Goal: Use online tool/utility: Utilize a website feature to perform a specific function

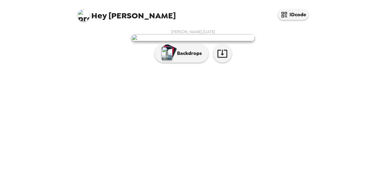
scroll to position [29, 0]
click at [219, 59] on icon "button" at bounding box center [222, 53] width 11 height 11
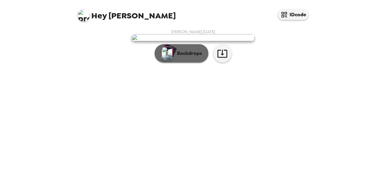
click at [195, 57] on p "Backdrops" at bounding box center [188, 53] width 28 height 7
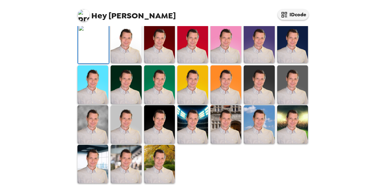
scroll to position [118, 0]
click at [290, 63] on img at bounding box center [292, 44] width 31 height 38
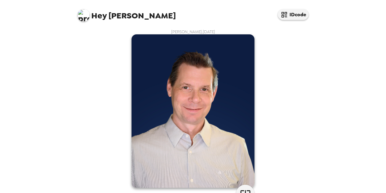
scroll to position [31, 0]
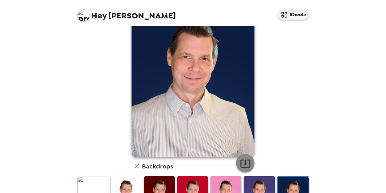
click at [243, 160] on icon "button" at bounding box center [245, 164] width 10 height 8
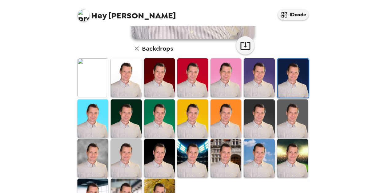
scroll to position [154, 0]
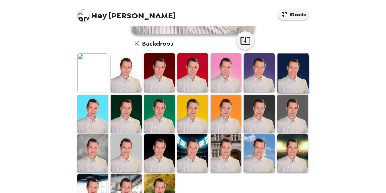
click at [132, 116] on img at bounding box center [126, 114] width 31 height 38
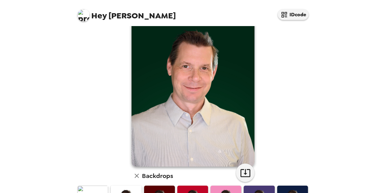
scroll to position [31, 0]
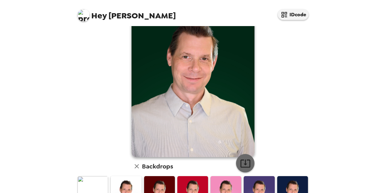
click at [240, 164] on icon "button" at bounding box center [245, 163] width 11 height 11
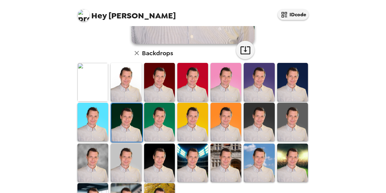
scroll to position [179, 0]
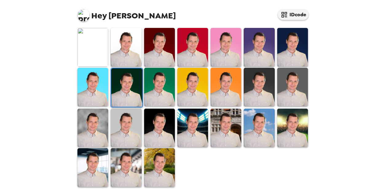
drag, startPoint x: 163, startPoint y: 132, endPoint x: 197, endPoint y: 119, distance: 36.8
click at [163, 132] on img at bounding box center [159, 128] width 31 height 38
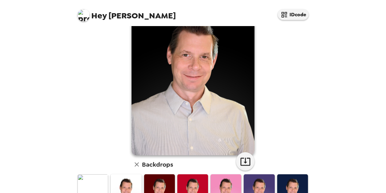
scroll to position [154, 0]
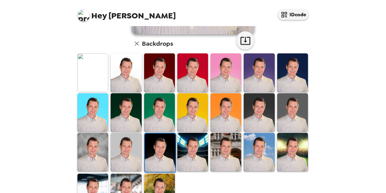
click at [267, 73] on img at bounding box center [259, 72] width 31 height 38
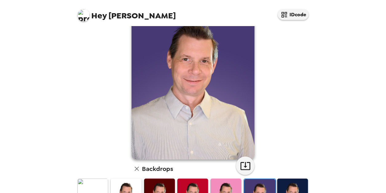
scroll to position [31, 0]
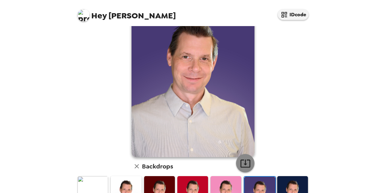
click at [241, 169] on button "button" at bounding box center [245, 163] width 18 height 18
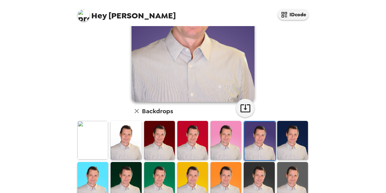
scroll to position [92, 0]
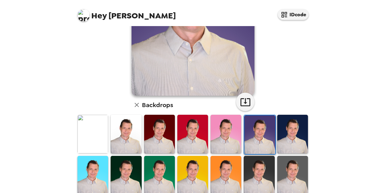
drag, startPoint x: 281, startPoint y: 132, endPoint x: 249, endPoint y: 104, distance: 42.5
click at [281, 132] on img at bounding box center [292, 134] width 31 height 38
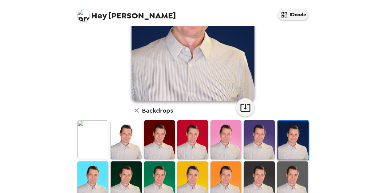
scroll to position [123, 0]
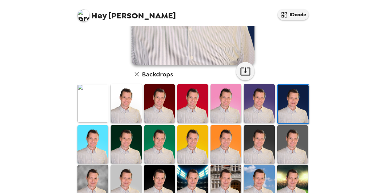
click at [258, 137] on img at bounding box center [259, 144] width 31 height 38
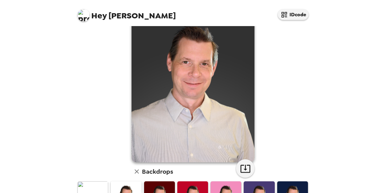
scroll to position [61, 0]
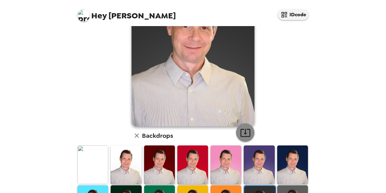
click at [247, 135] on icon "button" at bounding box center [245, 133] width 10 height 8
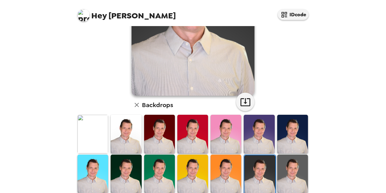
scroll to position [179, 0]
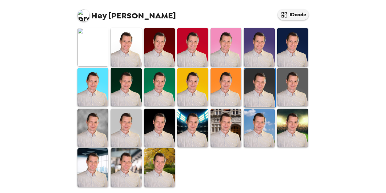
click at [215, 177] on div at bounding box center [194, 107] width 236 height 160
click at [282, 89] on img at bounding box center [292, 87] width 31 height 38
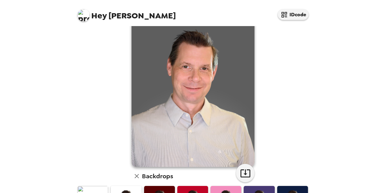
scroll to position [31, 0]
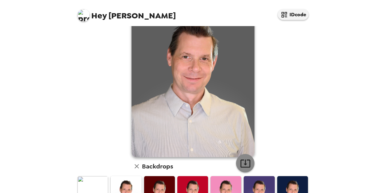
click at [240, 163] on icon "button" at bounding box center [245, 163] width 11 height 11
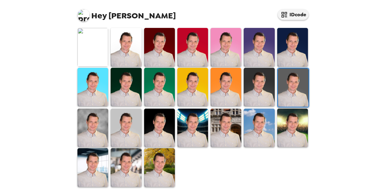
drag, startPoint x: 164, startPoint y: 168, endPoint x: 136, endPoint y: 168, distance: 28.0
click at [164, 168] on img at bounding box center [159, 167] width 31 height 38
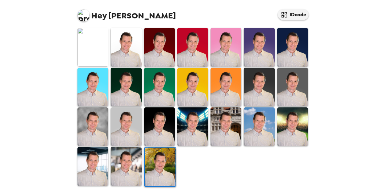
drag, startPoint x: 131, startPoint y: 168, endPoint x: 122, endPoint y: 168, distance: 9.2
click at [131, 168] on img at bounding box center [126, 166] width 31 height 38
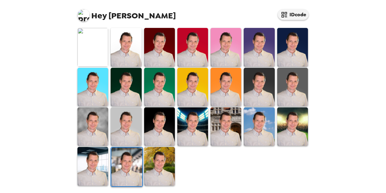
click at [122, 168] on img at bounding box center [126, 167] width 31 height 38
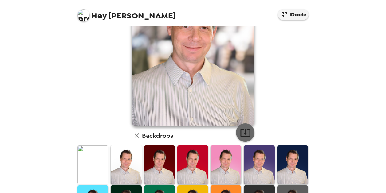
click at [243, 134] on icon "button" at bounding box center [245, 133] width 10 height 8
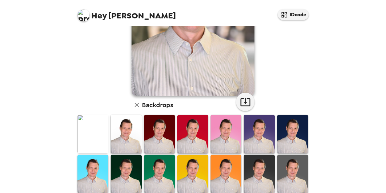
click at [79, 125] on img at bounding box center [92, 134] width 31 height 38
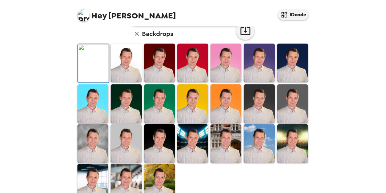
scroll to position [31, 0]
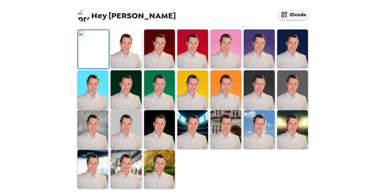
click at [241, 22] on icon "button" at bounding box center [245, 16] width 11 height 11
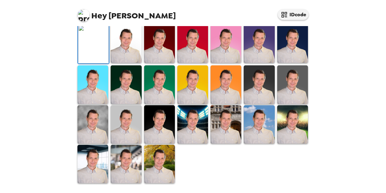
scroll to position [146, 0]
